Goal: Find specific page/section: Find specific page/section

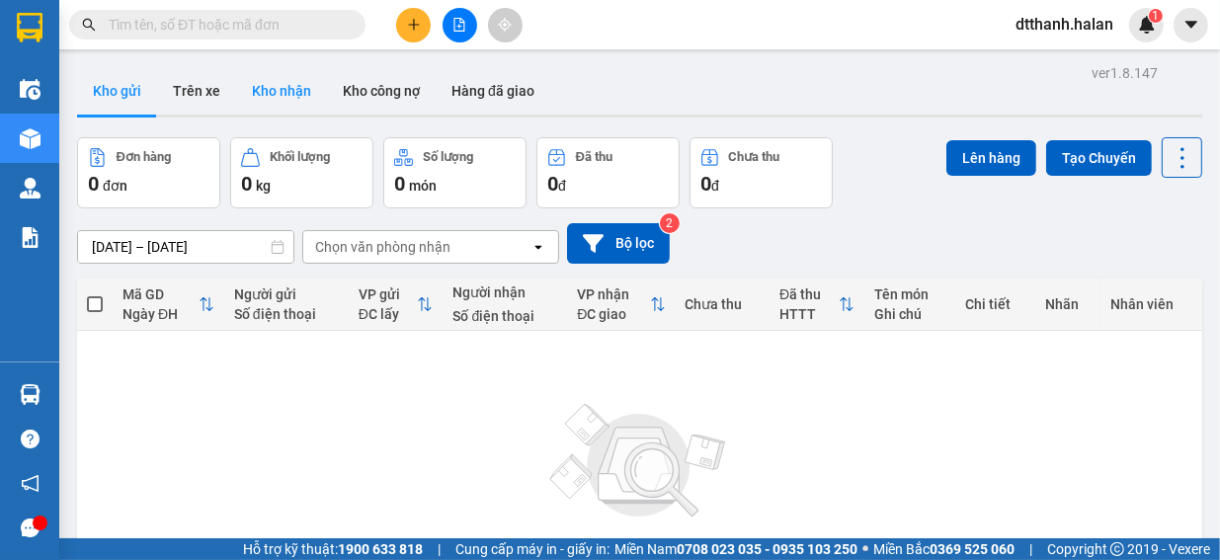
click at [271, 90] on button "Kho nhận" at bounding box center [281, 90] width 91 height 47
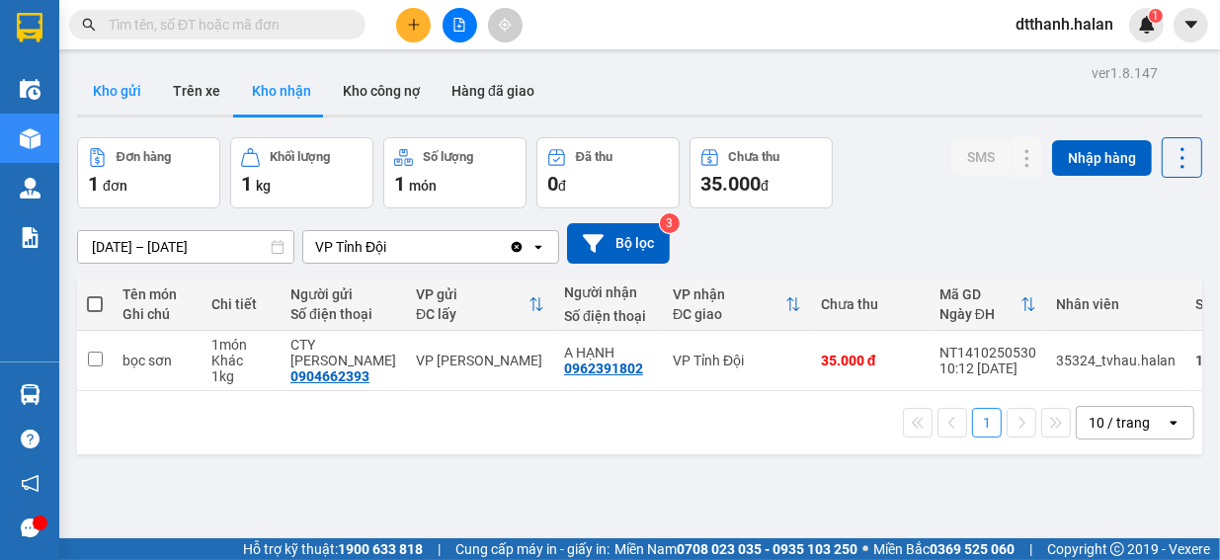
click at [111, 79] on button "Kho gửi" at bounding box center [117, 90] width 80 height 47
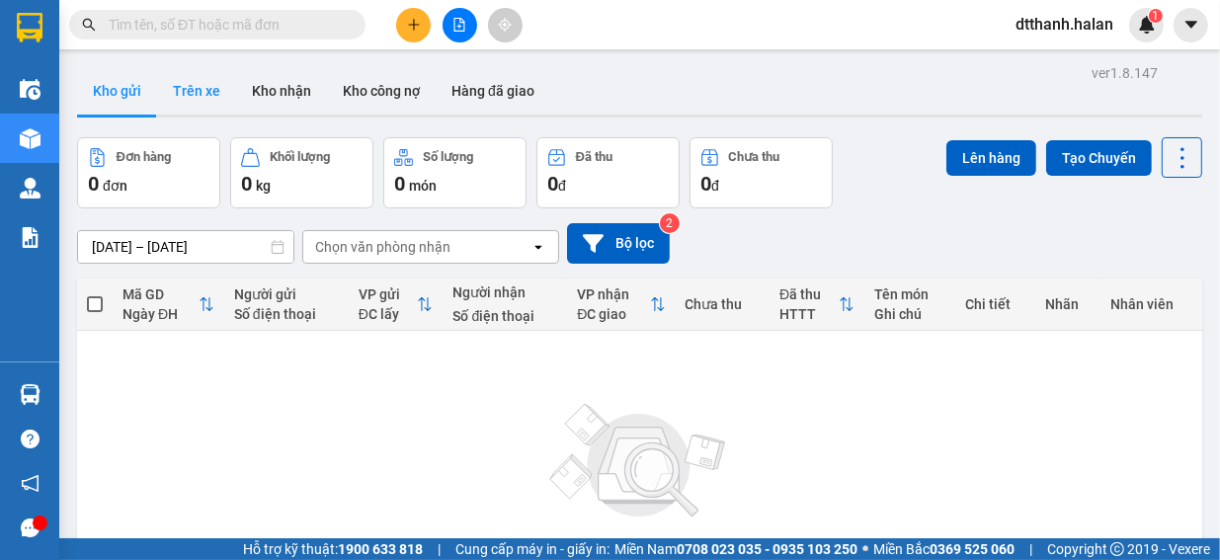
click at [202, 86] on button "Trên xe" at bounding box center [196, 90] width 79 height 47
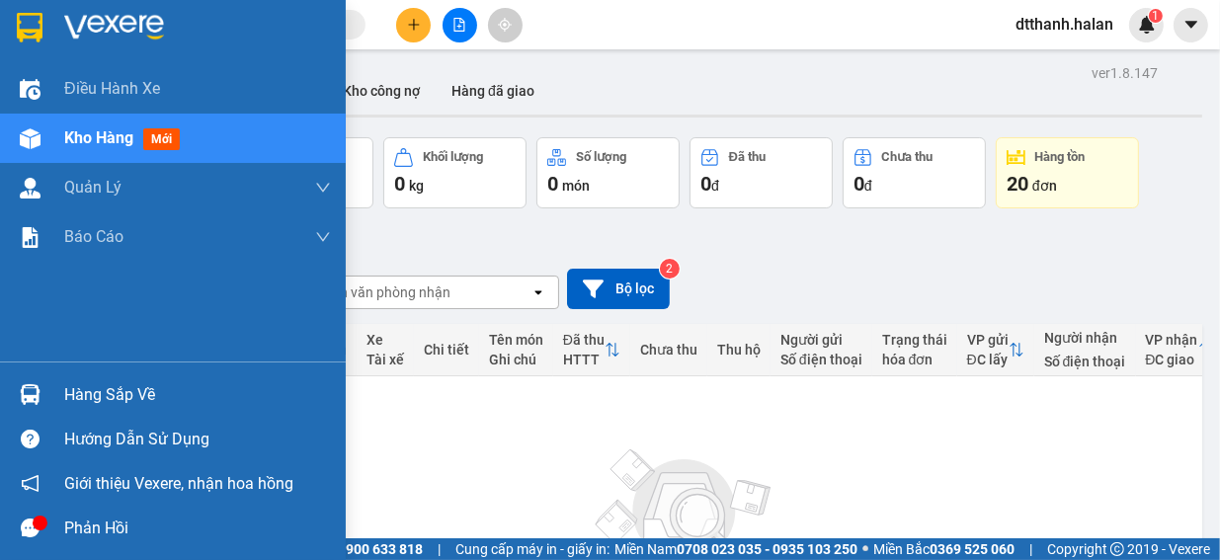
click at [27, 514] on div at bounding box center [30, 528] width 35 height 35
